Goal: Navigation & Orientation: Find specific page/section

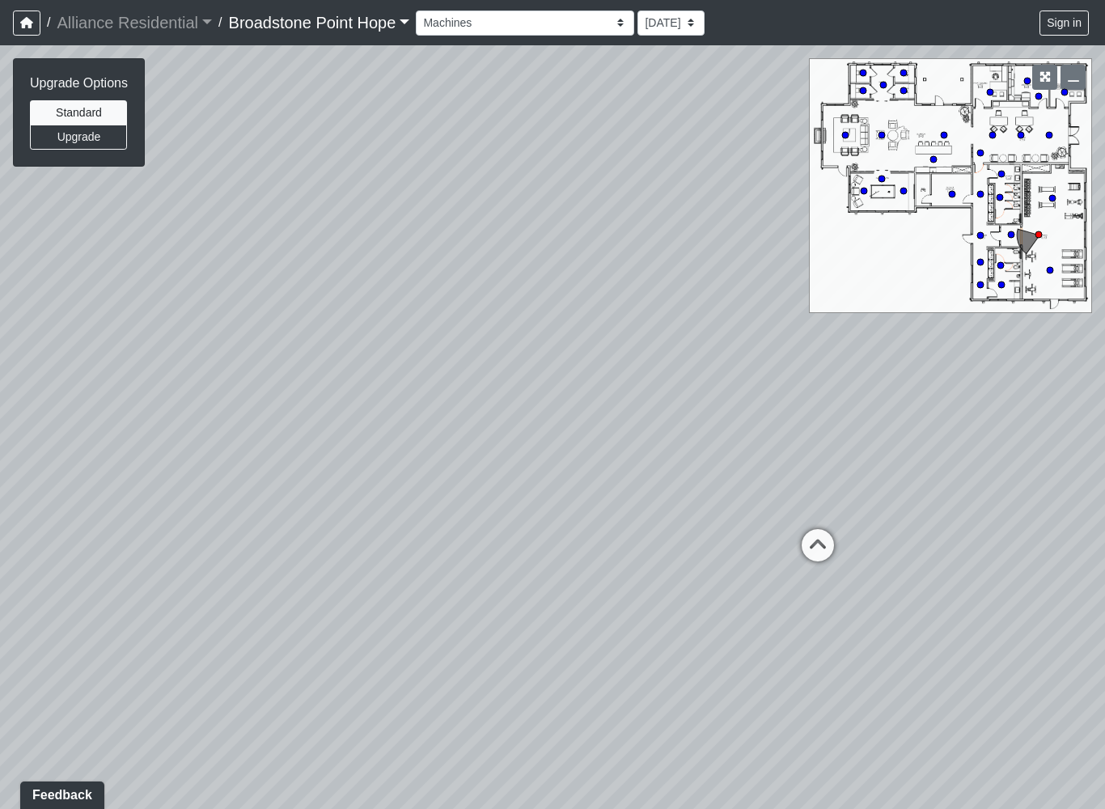
click at [552, 655] on div "Loading... Leasing Desks 1 Loading... Breakroom 1 Loading... Leasing Office 1 L…" at bounding box center [552, 427] width 1105 height 764
click at [821, 563] on icon at bounding box center [818, 553] width 49 height 49
click at [715, 547] on div "Loading... Leasing Desks 1 Loading... Breakroom 1 Loading... Leasing Office 1 L…" at bounding box center [552, 427] width 1105 height 764
click at [114, 146] on button "Upgrade" at bounding box center [78, 137] width 97 height 25
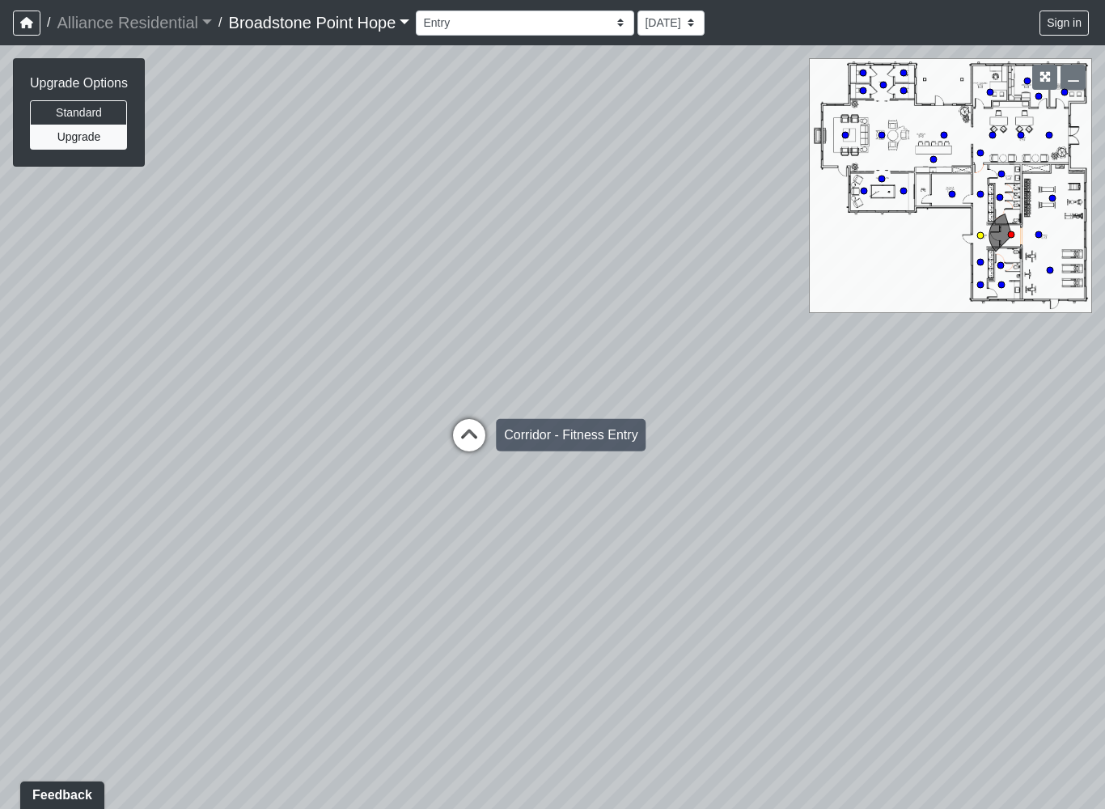
click at [462, 426] on icon at bounding box center [469, 443] width 49 height 49
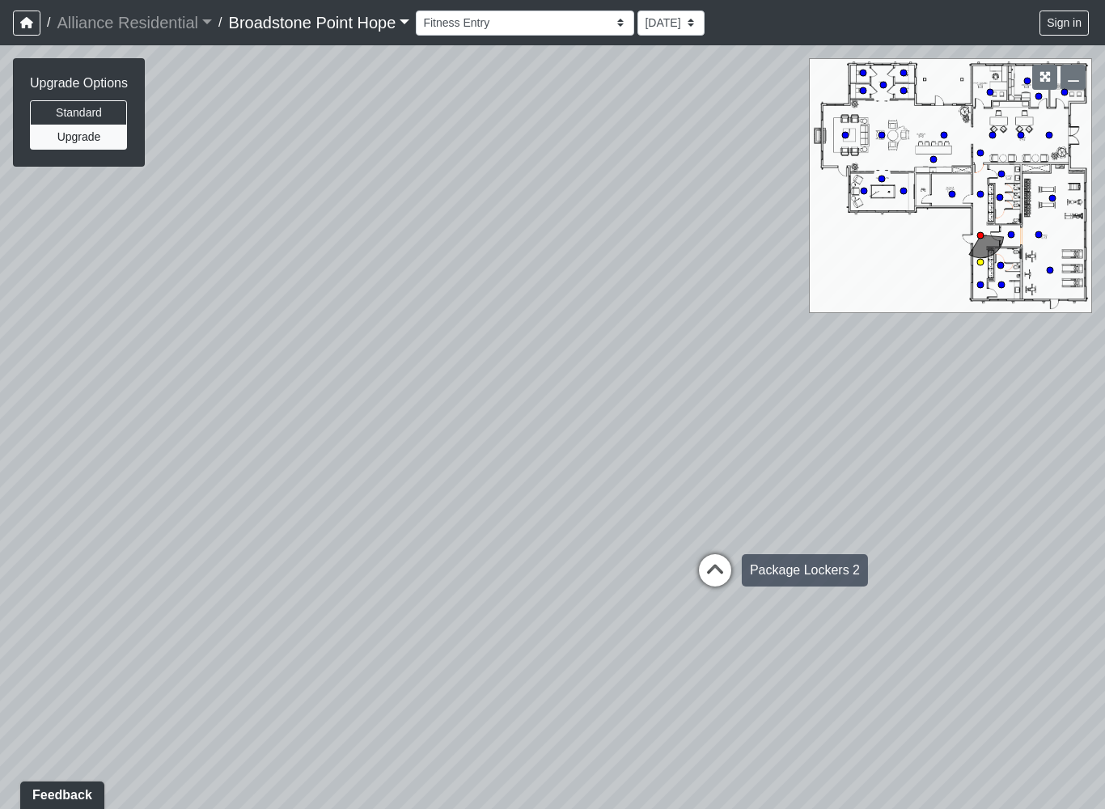
click at [721, 568] on icon at bounding box center [715, 578] width 49 height 49
click at [720, 583] on icon at bounding box center [717, 590] width 49 height 49
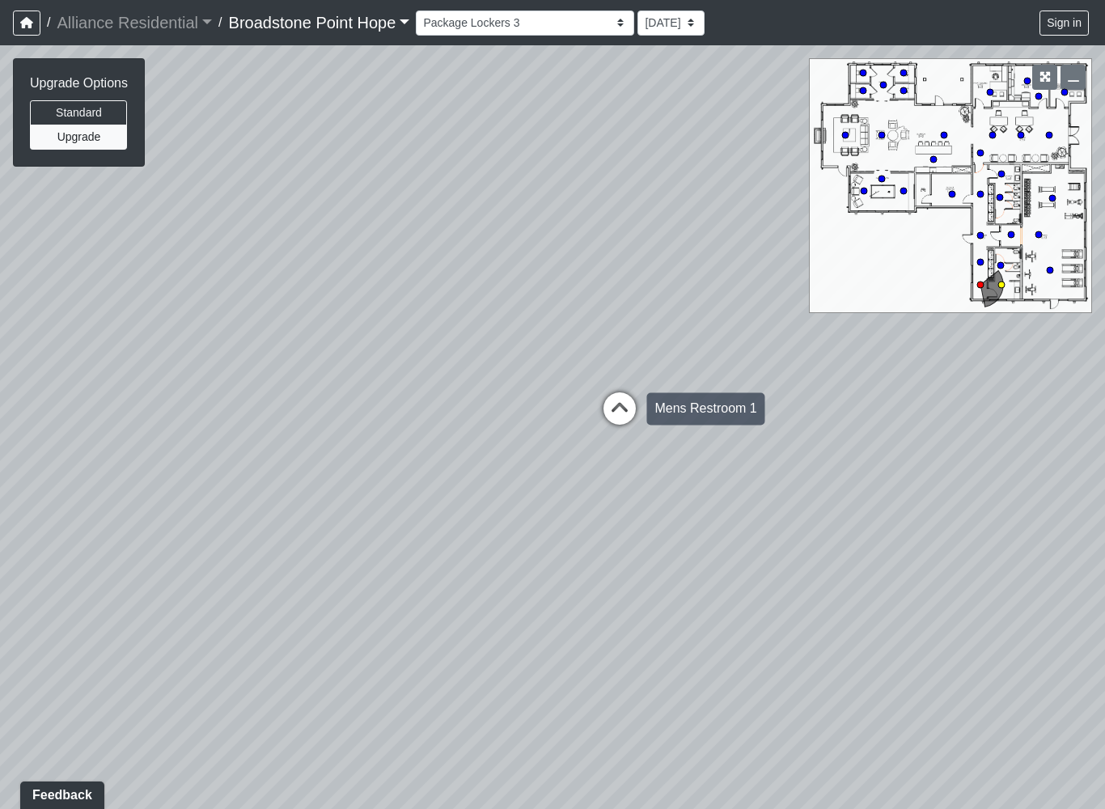
click at [639, 415] on icon at bounding box center [619, 416] width 49 height 49
click at [106, 126] on button "Upgrade" at bounding box center [78, 137] width 97 height 25
click at [110, 105] on button "Standard" at bounding box center [78, 112] width 97 height 25
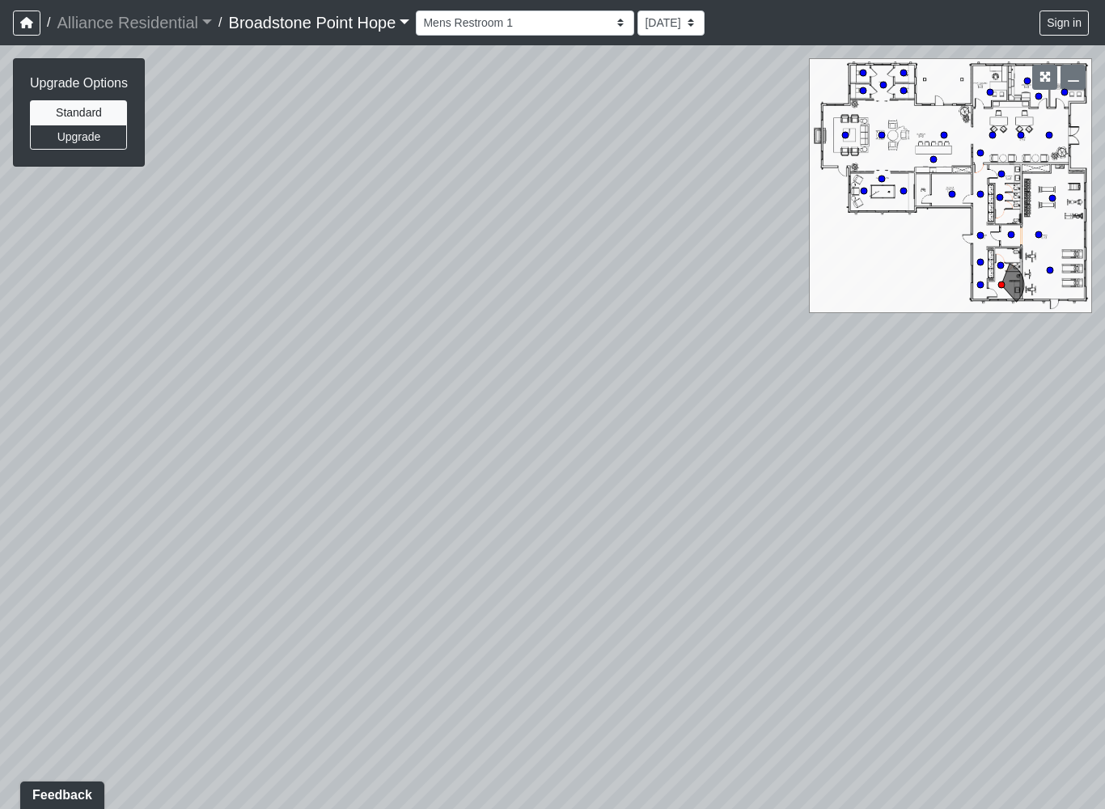
click at [126, 212] on div "Loading... Leasing Desks 1 Loading... Breakroom 1 Loading... Leasing Office 1 L…" at bounding box center [552, 427] width 1105 height 764
click at [107, 142] on button "Upgrade" at bounding box center [78, 137] width 97 height 25
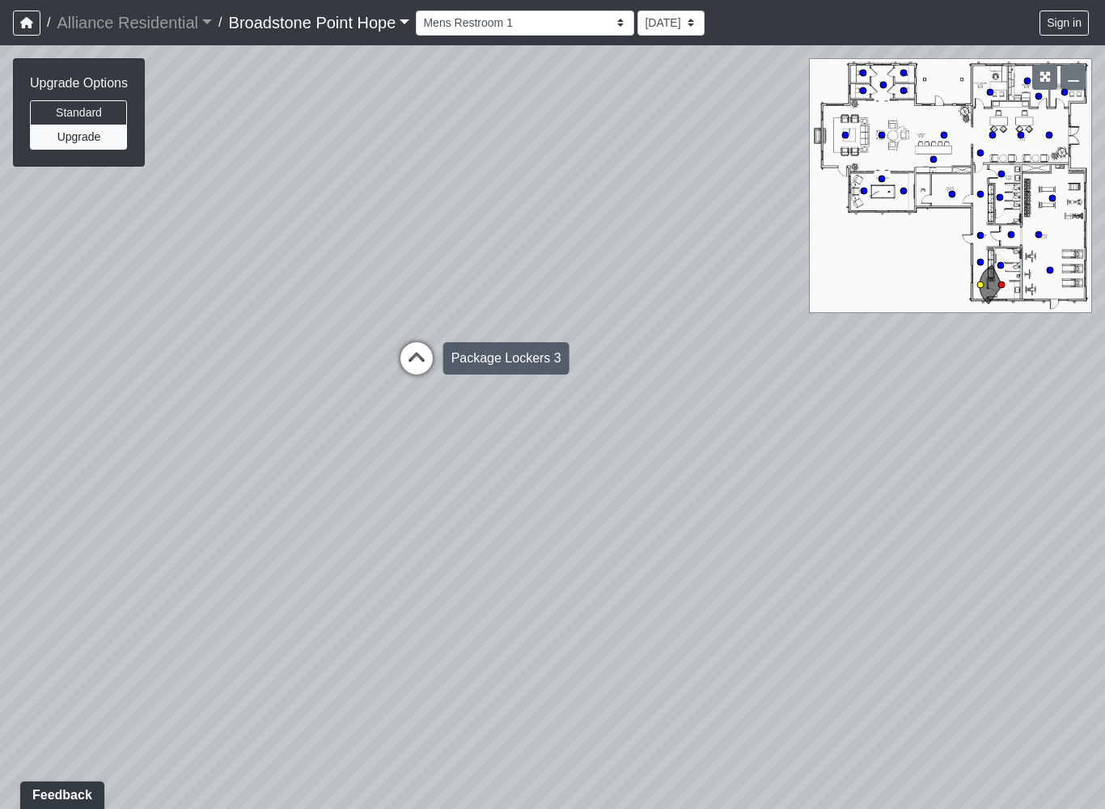
click at [409, 344] on icon at bounding box center [416, 366] width 49 height 49
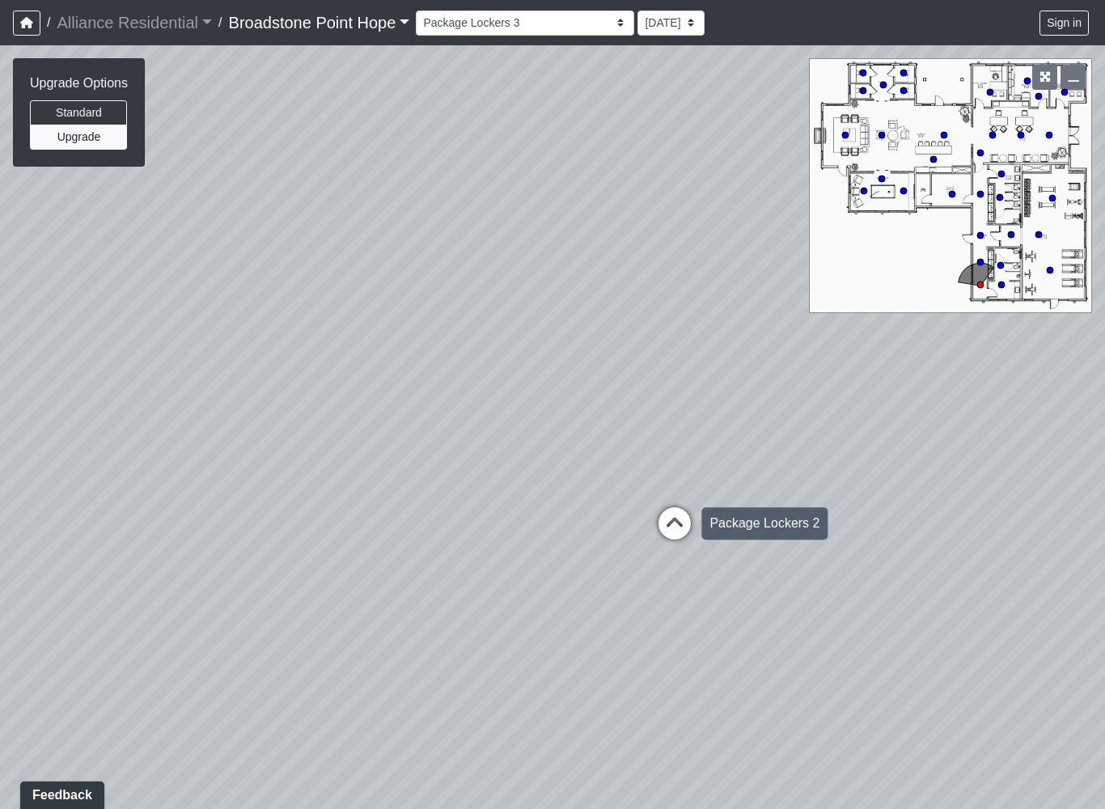
click at [672, 524] on icon at bounding box center [674, 531] width 49 height 49
click at [681, 497] on icon at bounding box center [678, 509] width 49 height 49
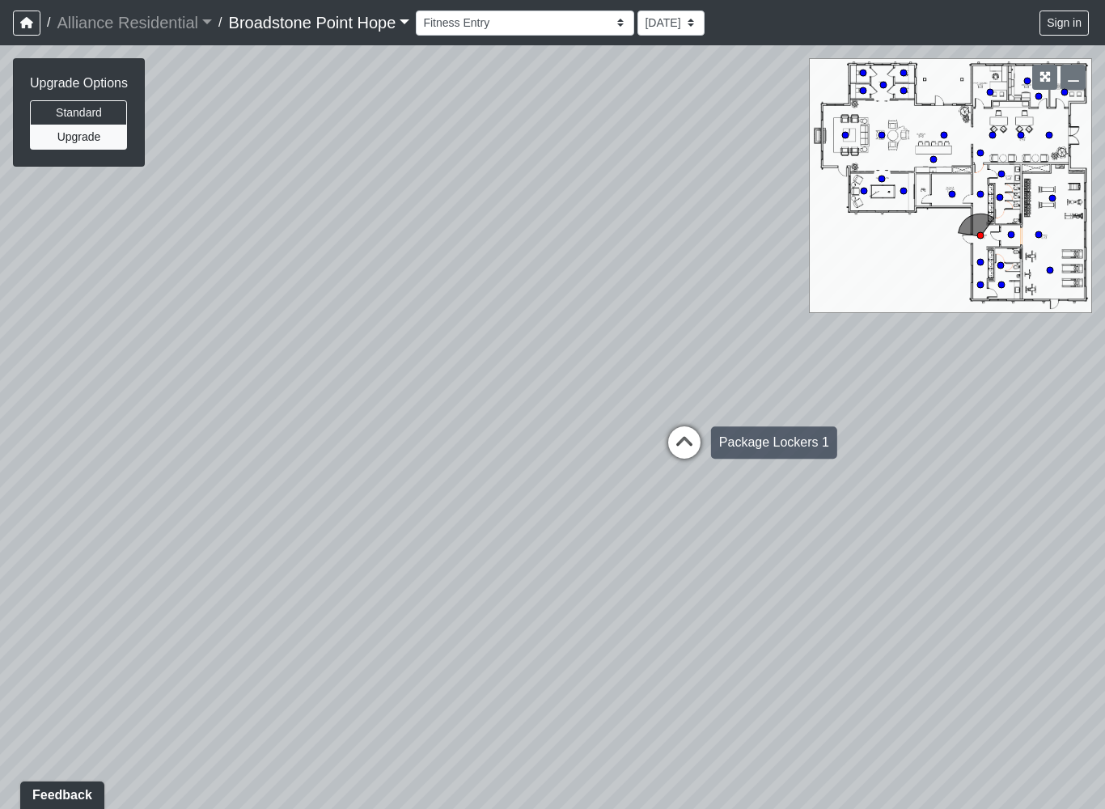
click at [689, 463] on icon at bounding box center [684, 450] width 49 height 49
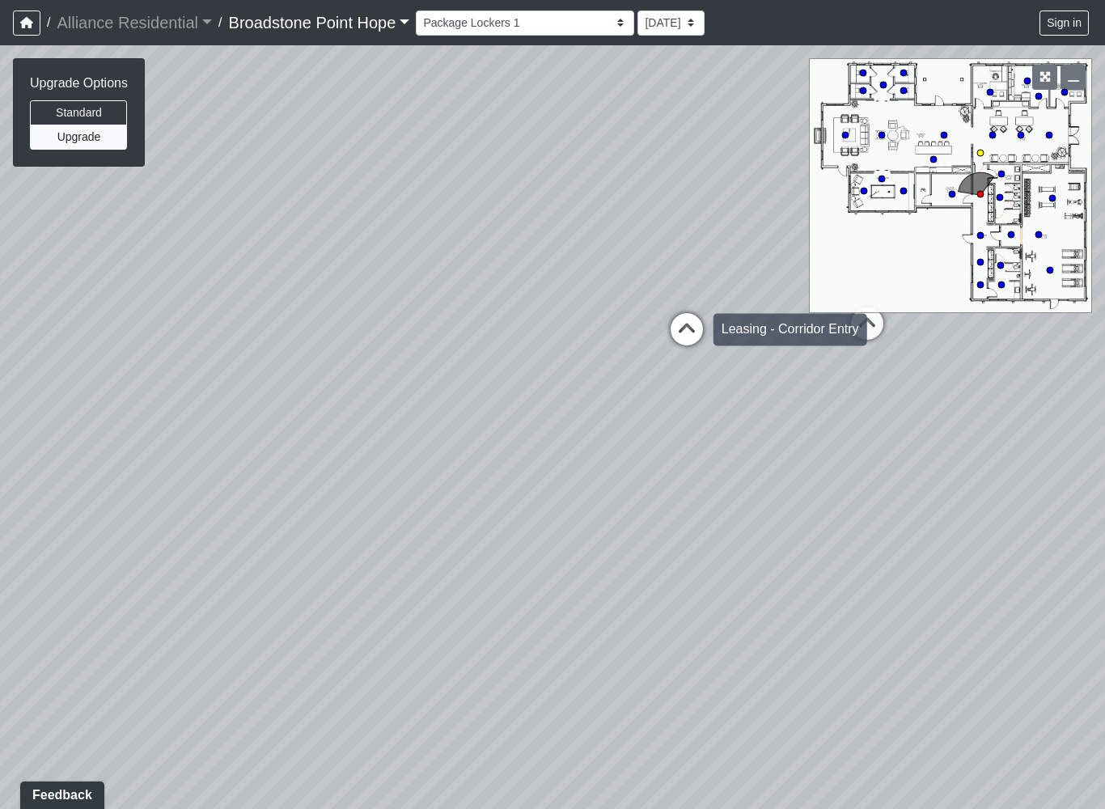
click at [683, 342] on icon at bounding box center [687, 337] width 49 height 49
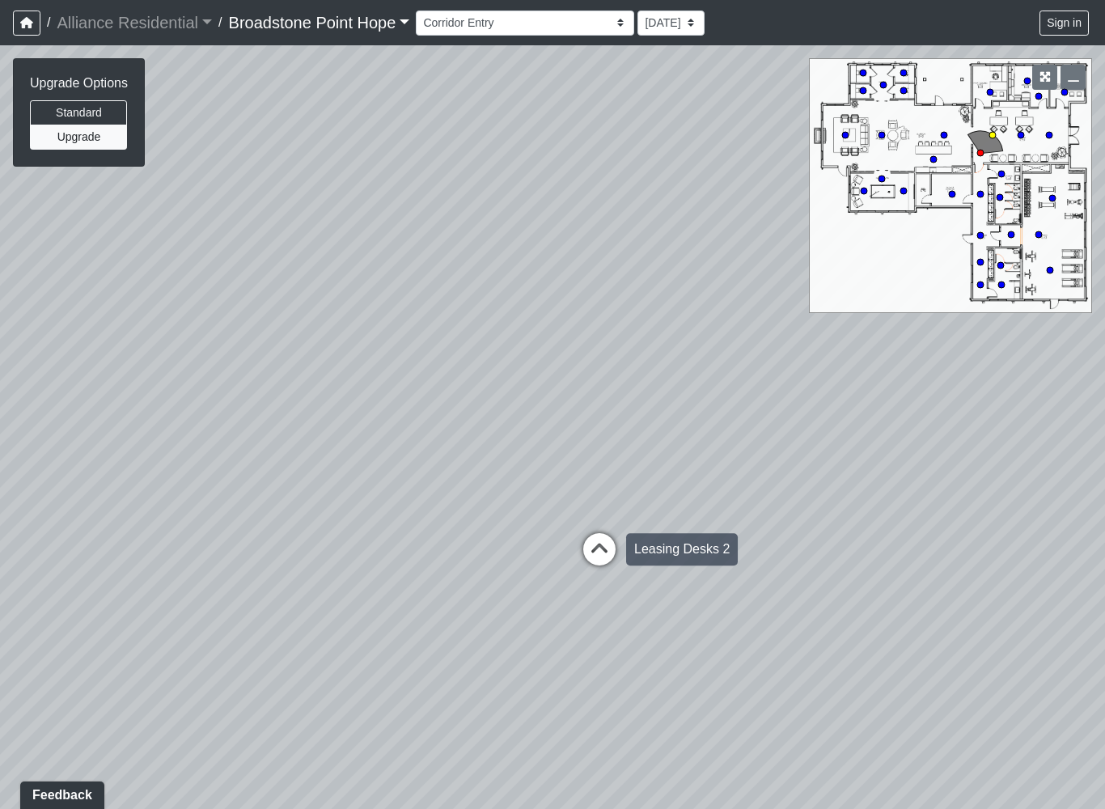
click at [601, 548] on icon at bounding box center [599, 557] width 49 height 49
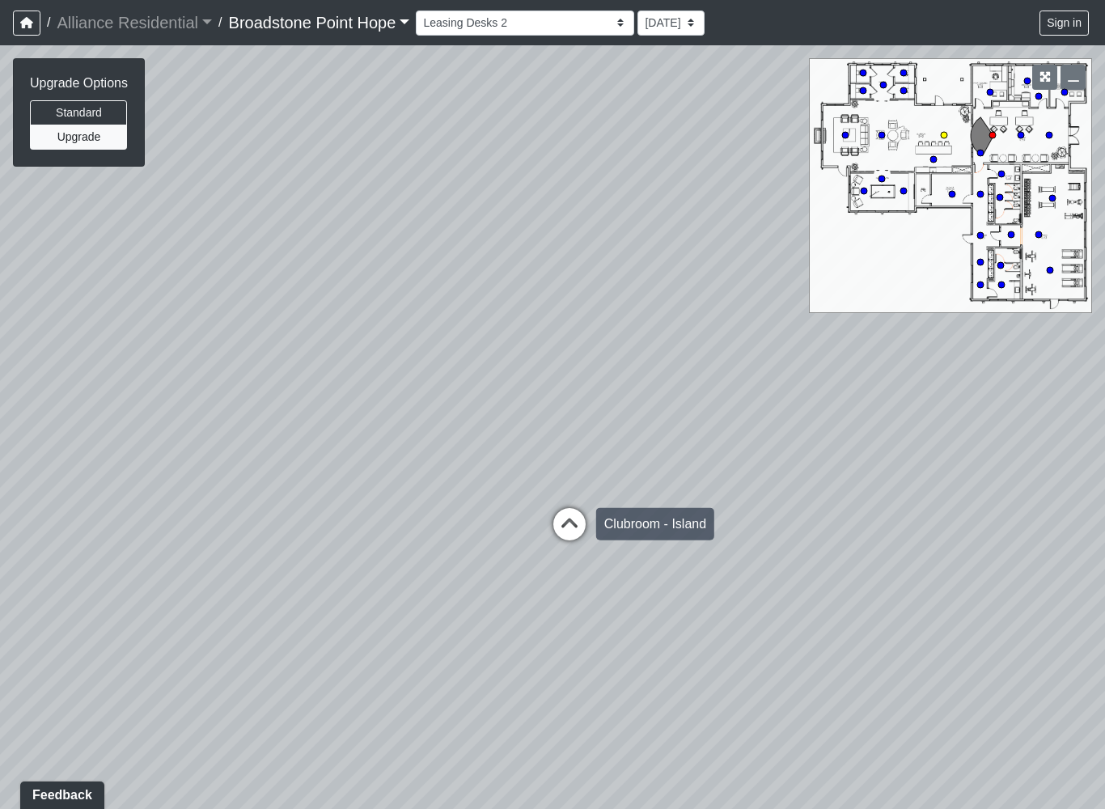
click at [568, 555] on icon at bounding box center [569, 532] width 49 height 49
click at [580, 509] on icon at bounding box center [569, 512] width 49 height 49
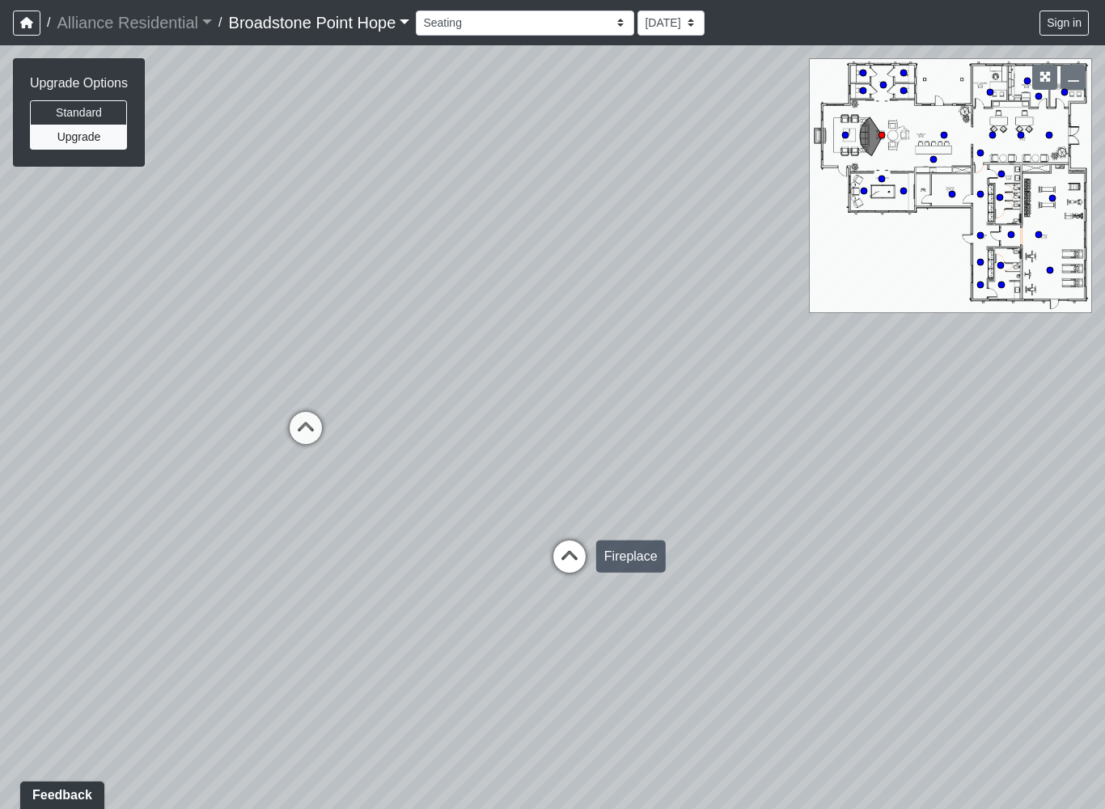
click at [557, 542] on icon at bounding box center [569, 564] width 49 height 49
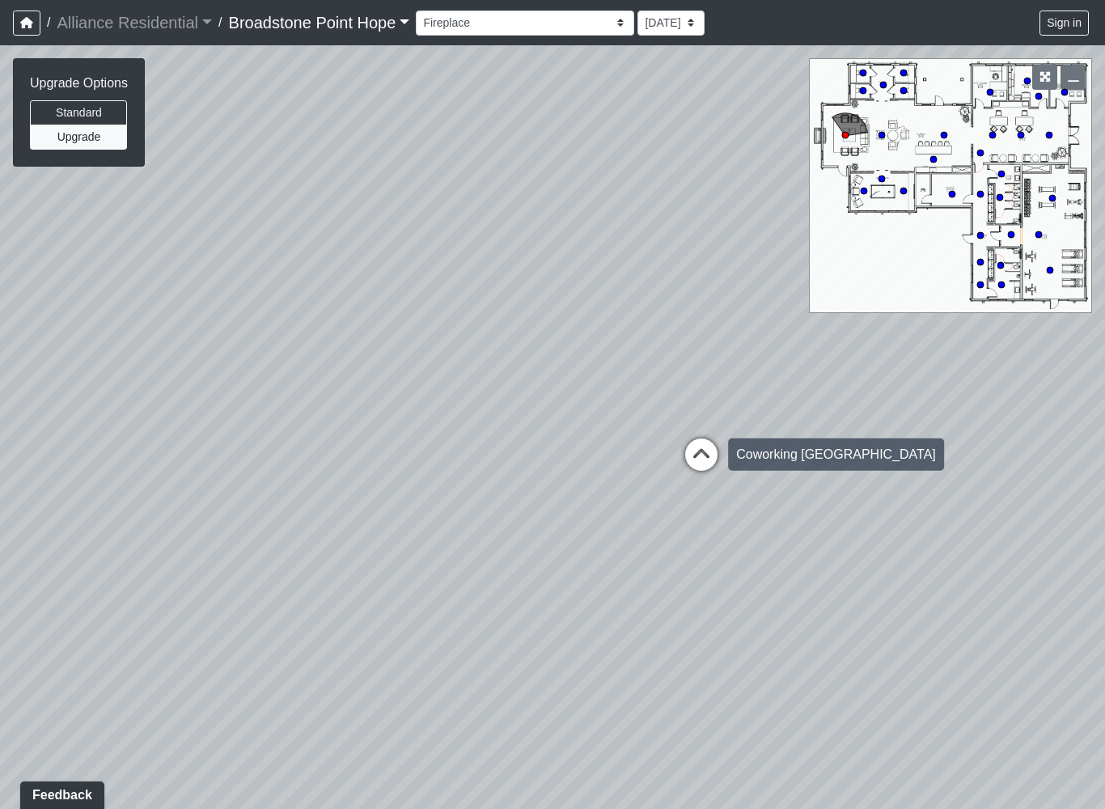
click at [703, 460] on icon at bounding box center [701, 463] width 49 height 49
select select "c9FLZ5ckvxAFdPJVw4YK6M"
